Goal: Browse casually: Explore the website without a specific task or goal

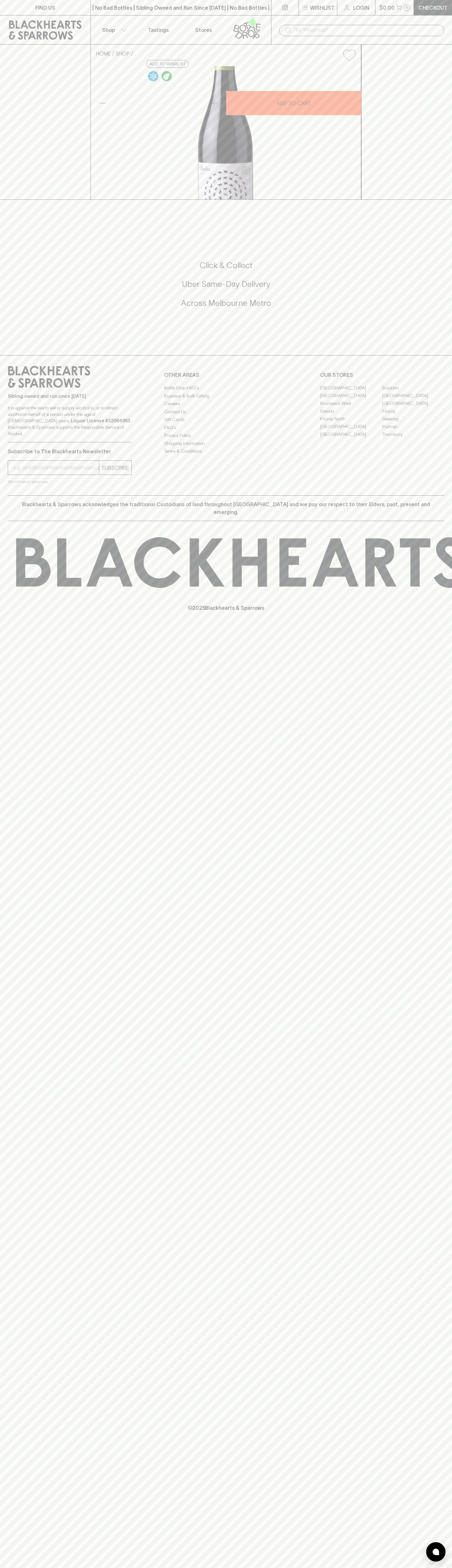
click at [111, 18] on button "Shop" at bounding box center [113, 29] width 45 height 29
click at [434, 897] on div at bounding box center [226, 784] width 452 height 1568
click at [266, 1567] on html "FIND US | No Bad Bottles | Sibling Owned and Run Since [DATE] | No Bad Bottles …" at bounding box center [226, 784] width 452 height 1568
click at [32, 1102] on div at bounding box center [226, 784] width 452 height 1568
